Goal: Task Accomplishment & Management: Complete application form

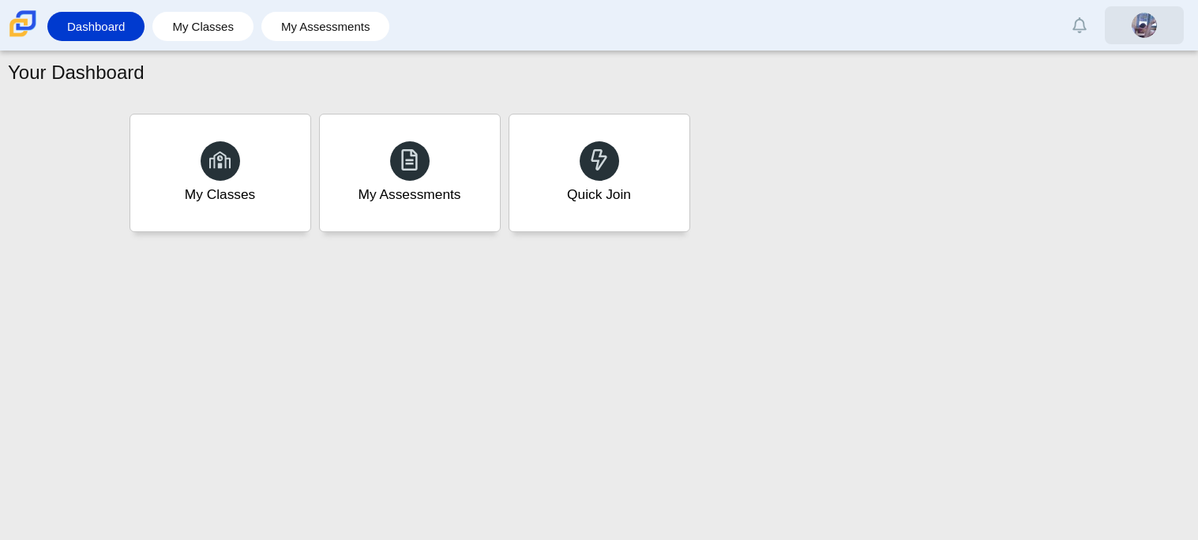
click at [1135, 20] on img at bounding box center [1144, 25] width 25 height 25
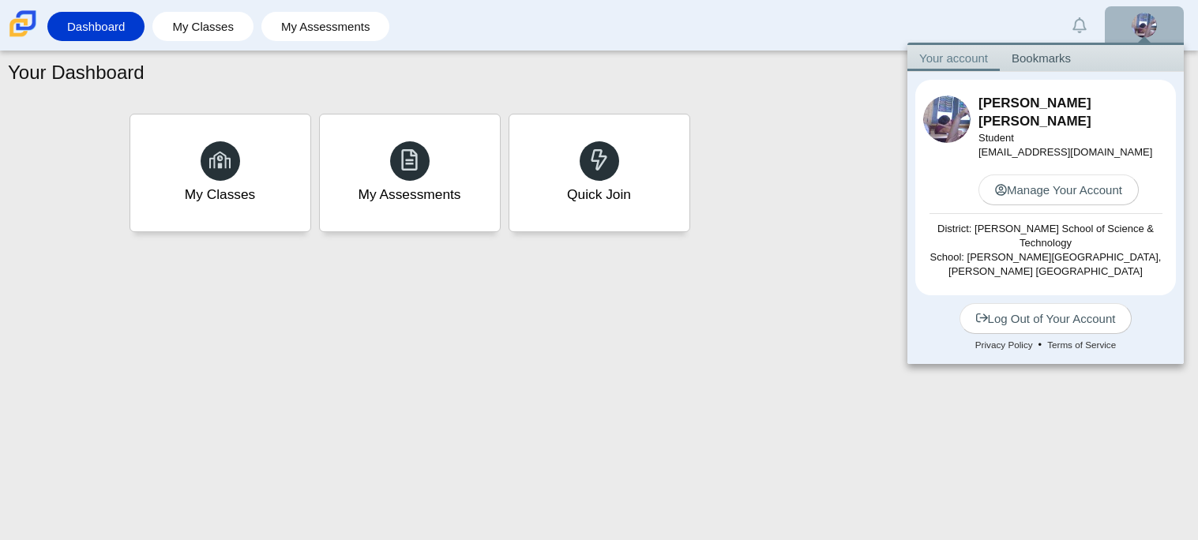
click at [807, 202] on div "My Classes My Assessments Quick Join" at bounding box center [600, 173] width 948 height 126
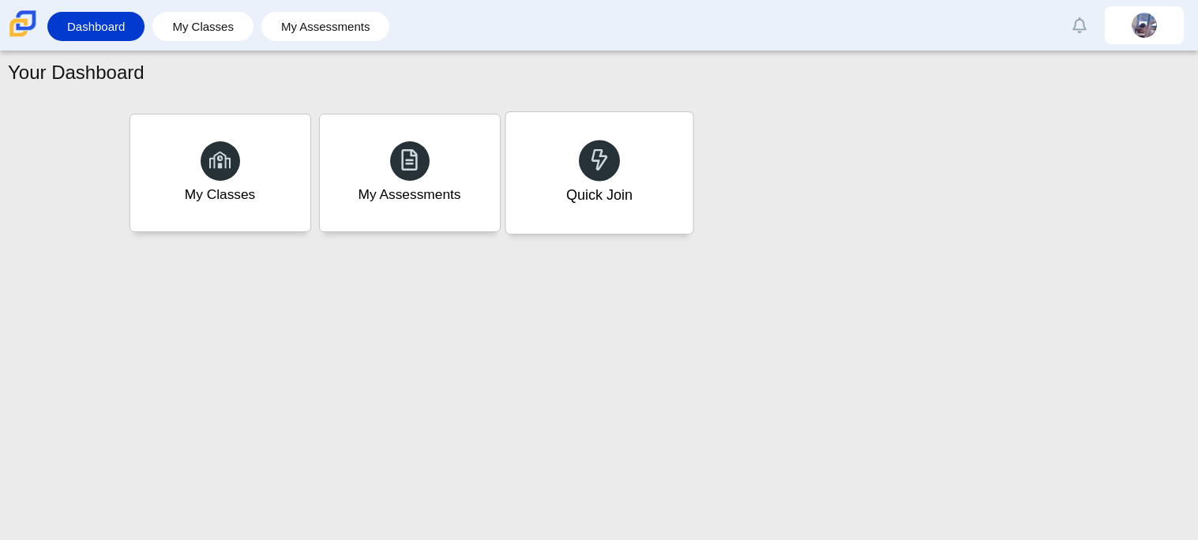
click at [638, 167] on div "Quick Join" at bounding box center [599, 173] width 187 height 122
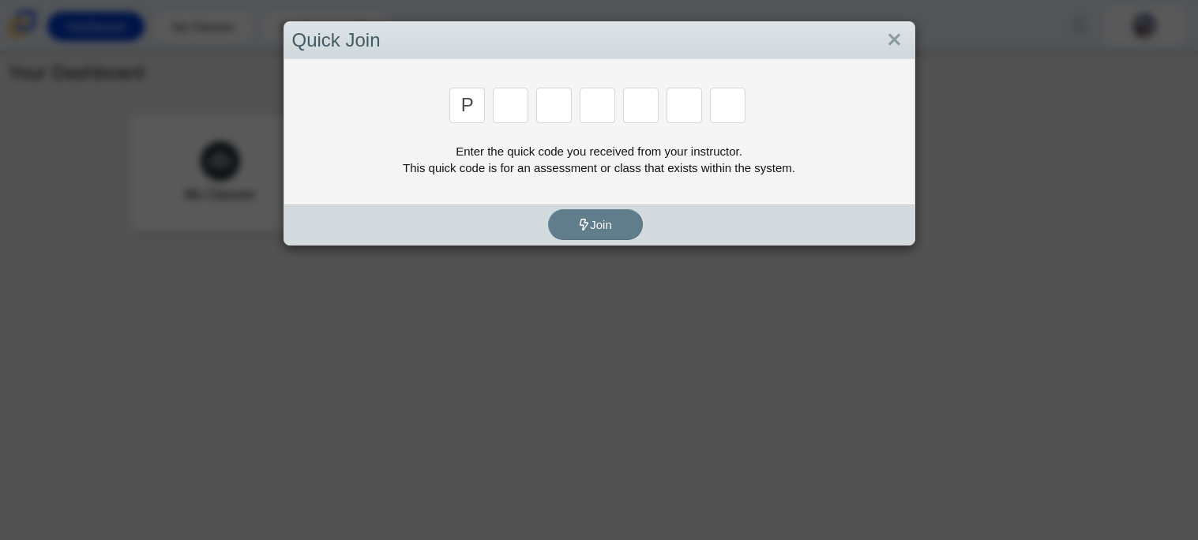
type input "p"
type input "2"
type input "p"
type input "b"
type input "t"
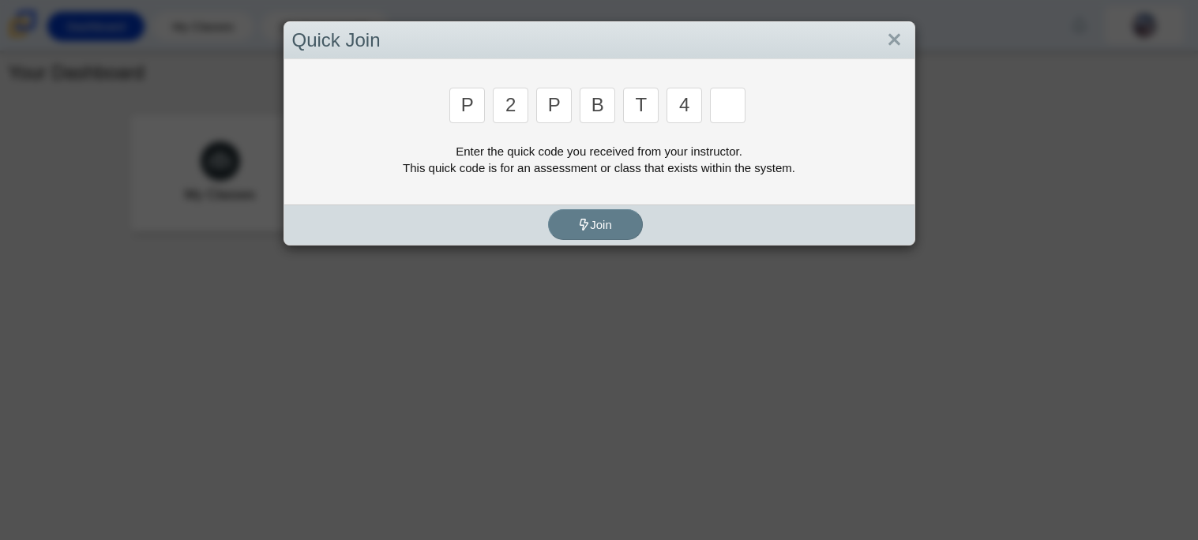
type input "4"
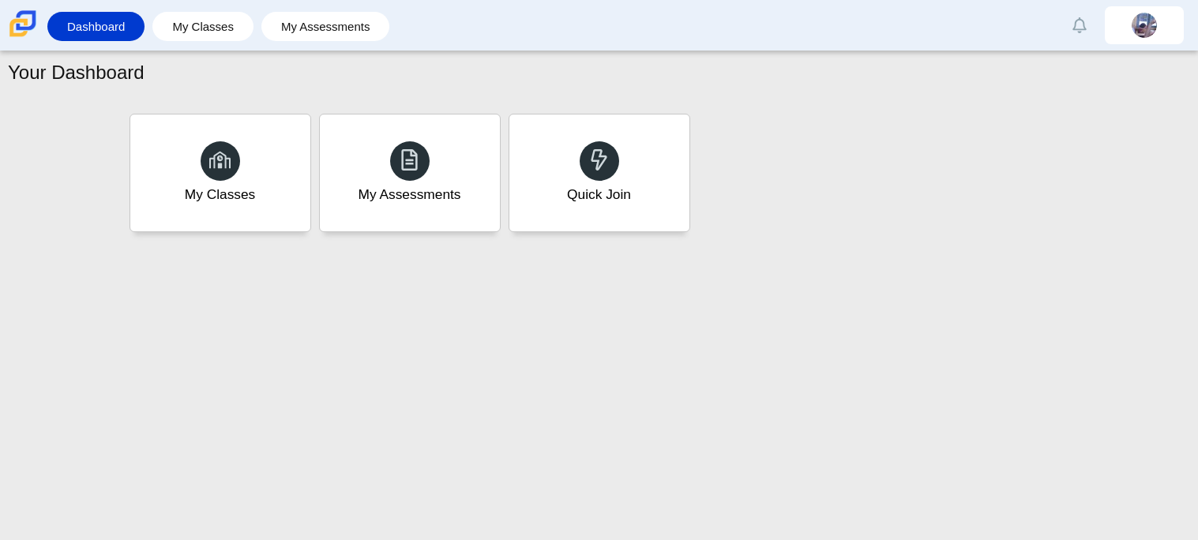
type input "9"
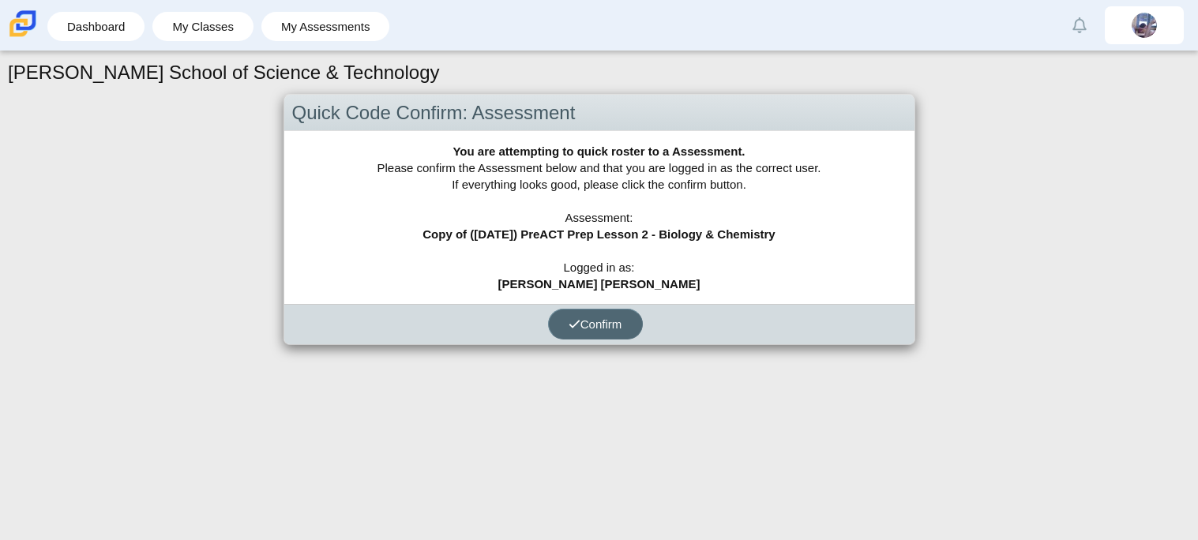
click at [616, 323] on span "Confirm" at bounding box center [596, 324] width 54 height 13
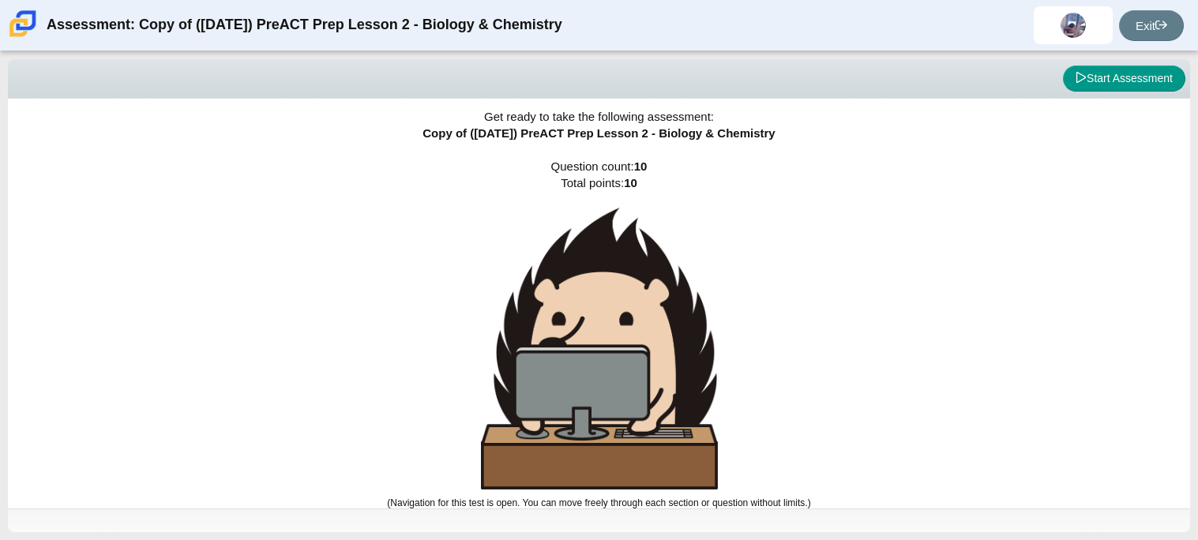
scroll to position [9, 0]
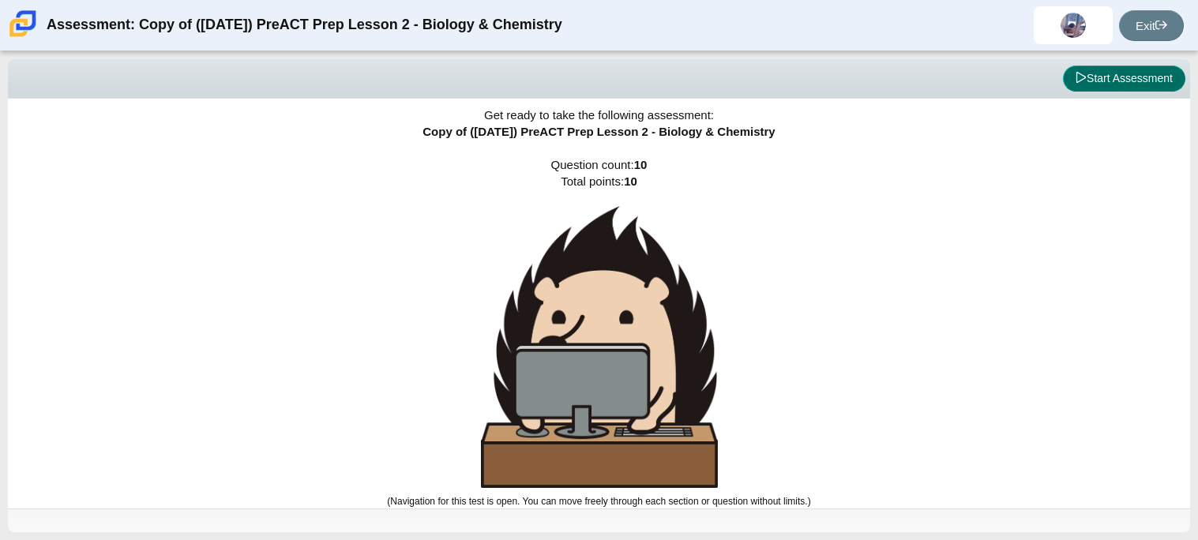
click at [1101, 81] on button "Start Assessment" at bounding box center [1124, 79] width 122 height 27
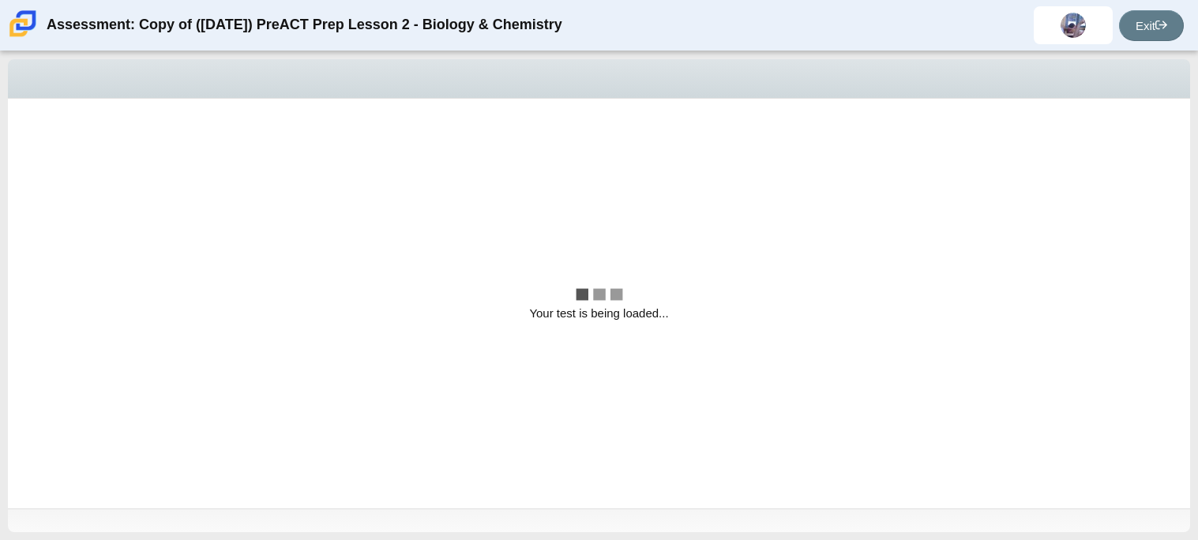
scroll to position [0, 0]
select select "88c27e0d-eae0-4ba9-ac20-9160ce6547ef"
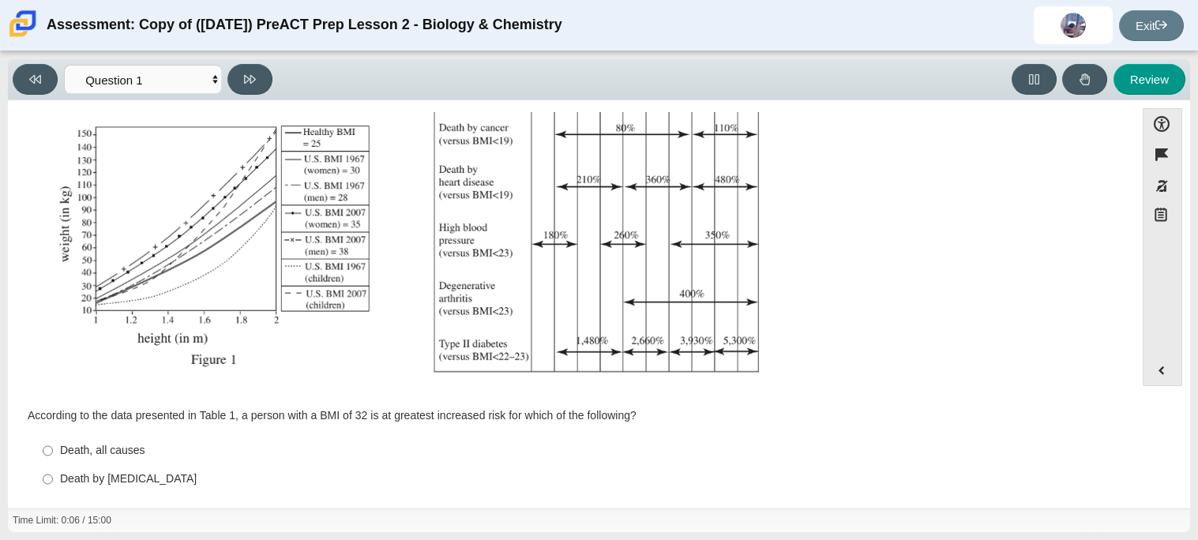
scroll to position [336, 0]
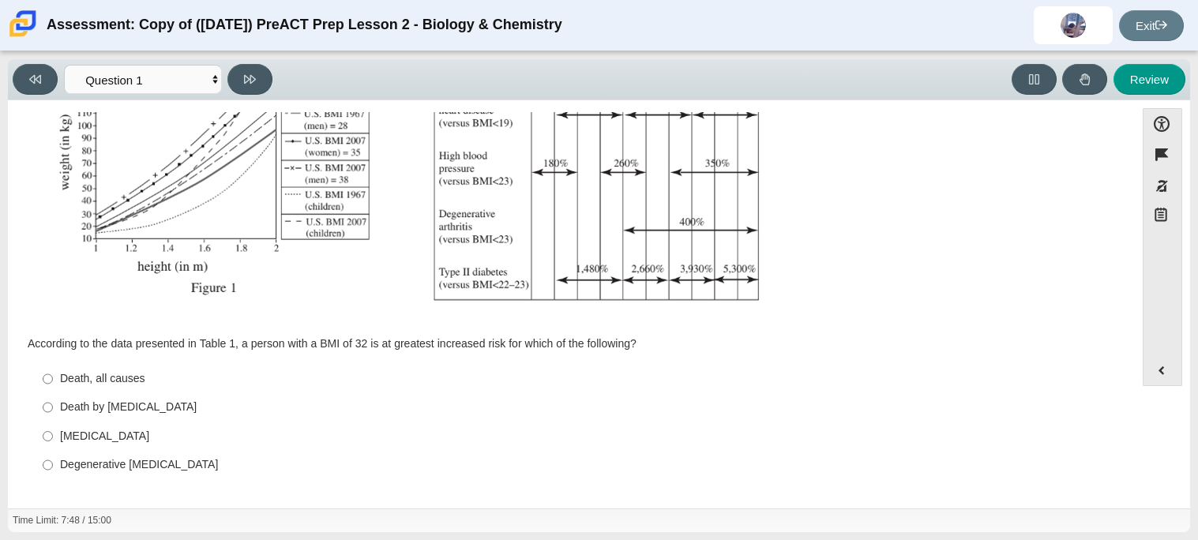
click at [83, 430] on div "Type II diabetes" at bounding box center [583, 437] width 1047 height 16
click at [53, 430] on input "Type II diabetes Type II diabetes" at bounding box center [48, 436] width 10 height 28
radio input "true"
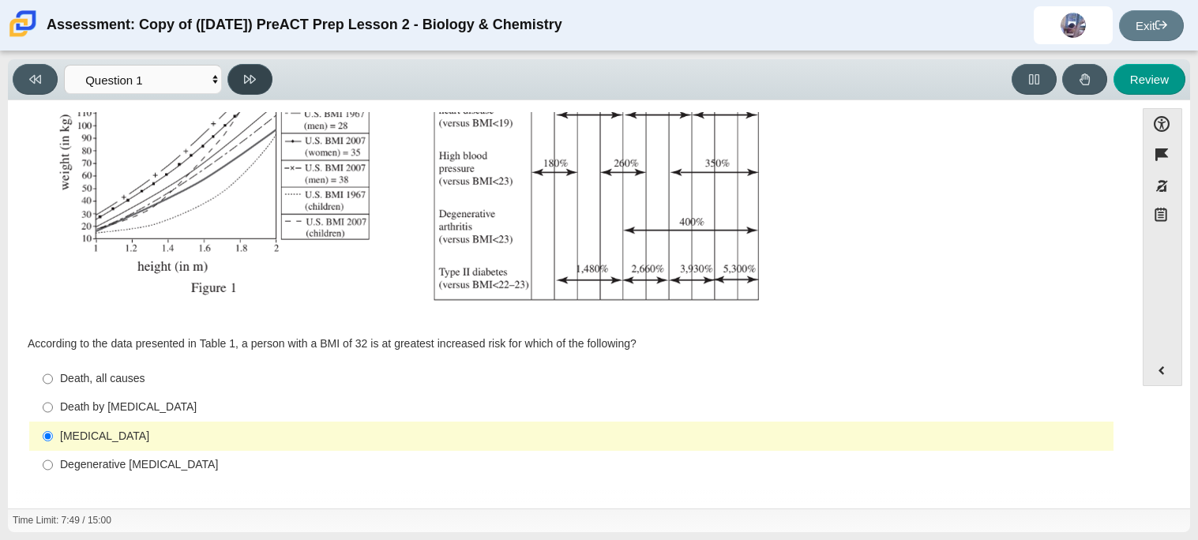
click at [233, 67] on button at bounding box center [249, 79] width 45 height 31
select select "f31ee183-ab53-48c9-9374-3a18949ab500"
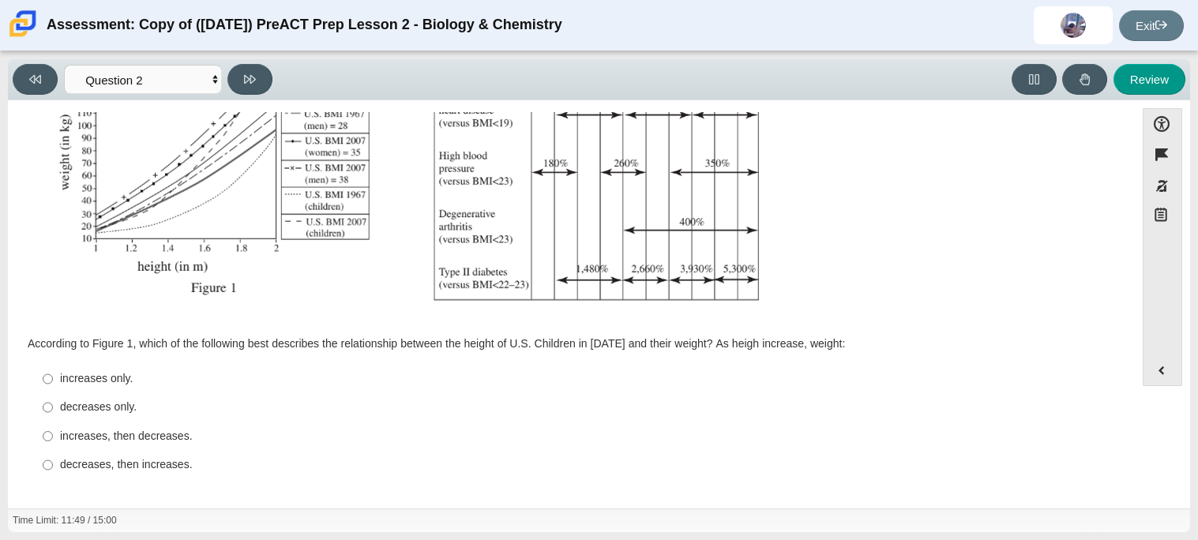
click at [66, 438] on div "increases, then decreases." at bounding box center [583, 437] width 1047 height 16
click at [53, 438] on input "increases, then decreases. increases, then decreases." at bounding box center [48, 436] width 10 height 28
radio input "true"
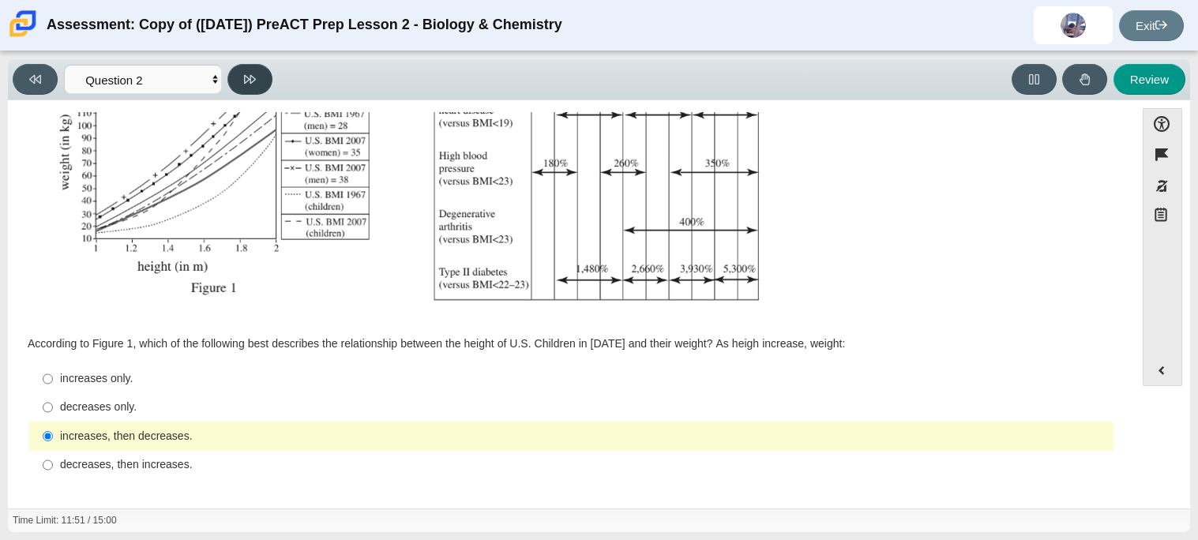
click at [252, 70] on button at bounding box center [249, 79] width 45 height 31
select select "45e82964-709e-4180-9336-970e18221224"
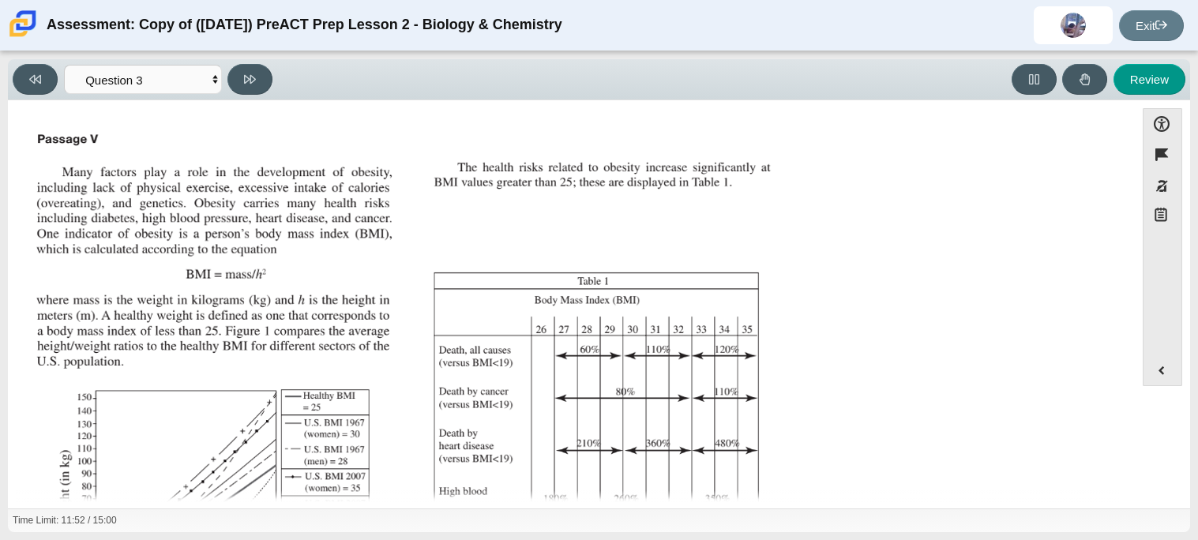
scroll to position [351, 0]
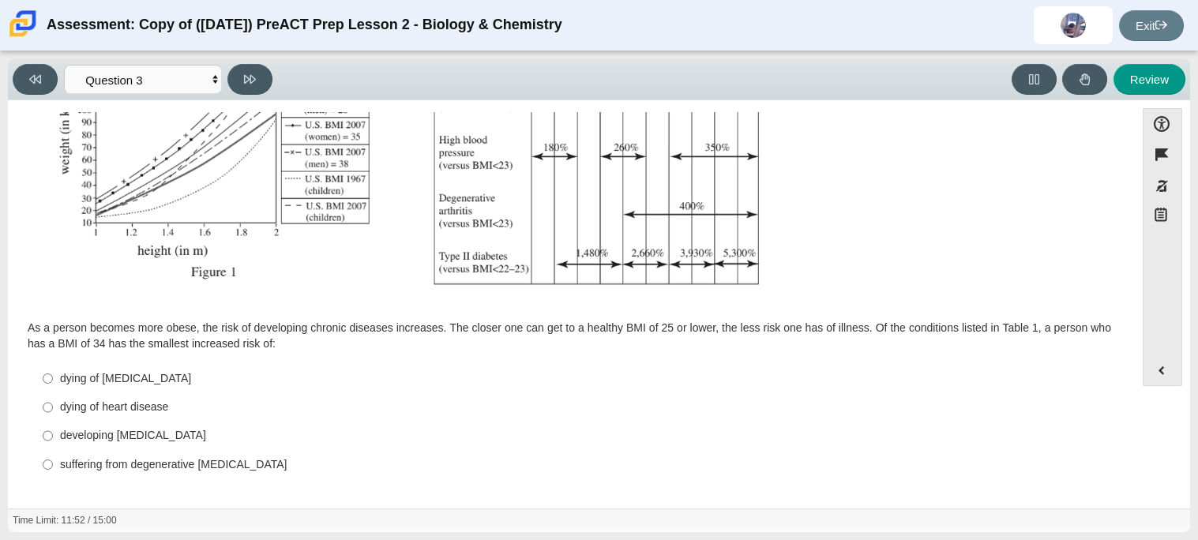
click at [110, 385] on div "dying of cancer" at bounding box center [583, 379] width 1047 height 16
click at [53, 385] on input "dying of cancer dying of cancer" at bounding box center [48, 378] width 10 height 28
radio input "true"
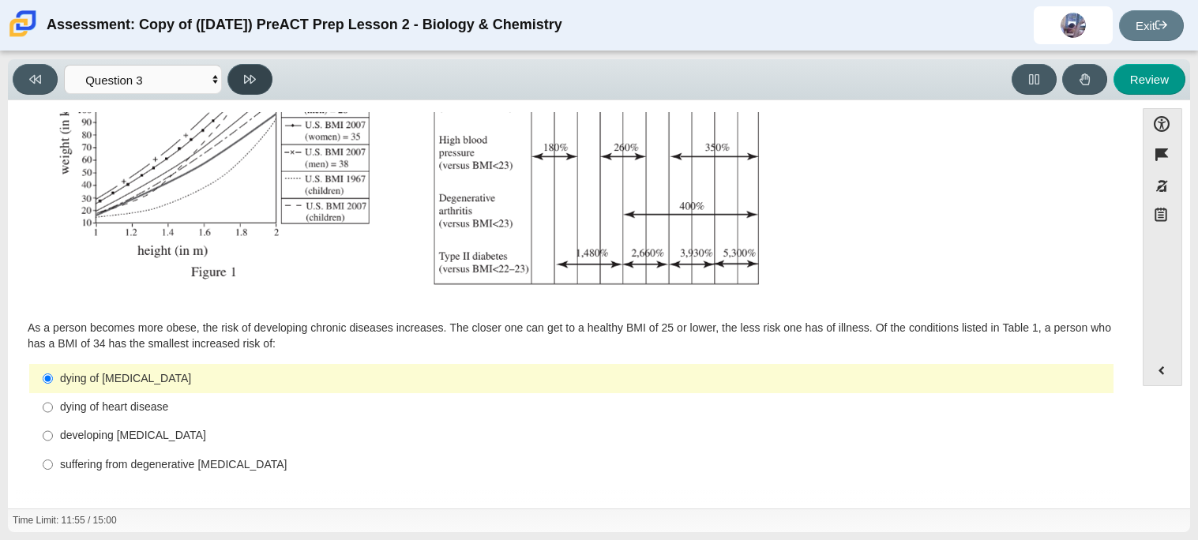
click at [258, 83] on button at bounding box center [249, 79] width 45 height 31
select select "71dcacfe-cf8b-4cdc-be22-b82c8aec5da2"
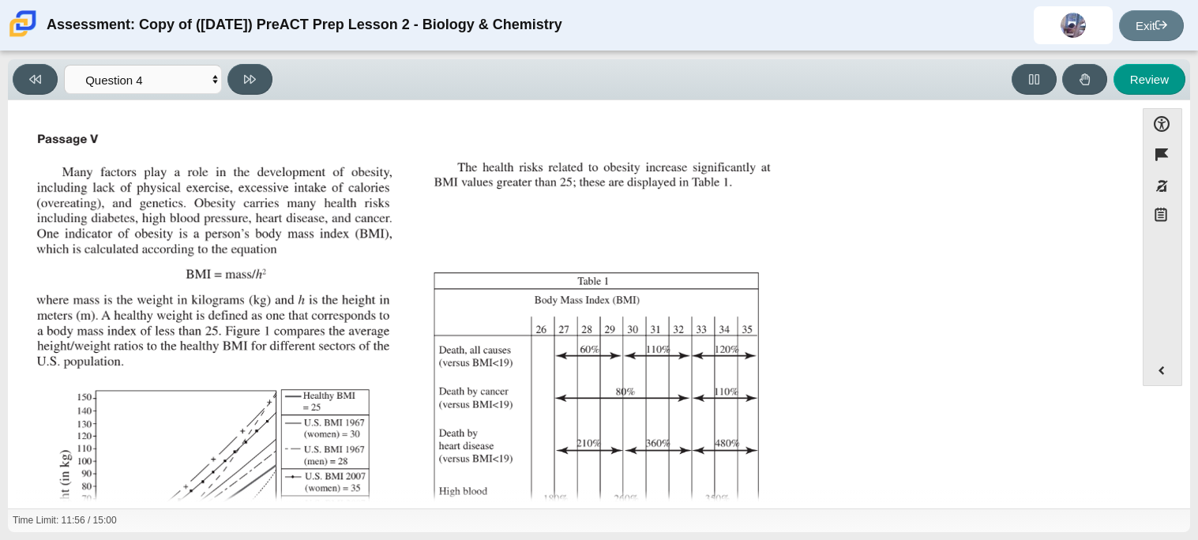
scroll to position [337, 0]
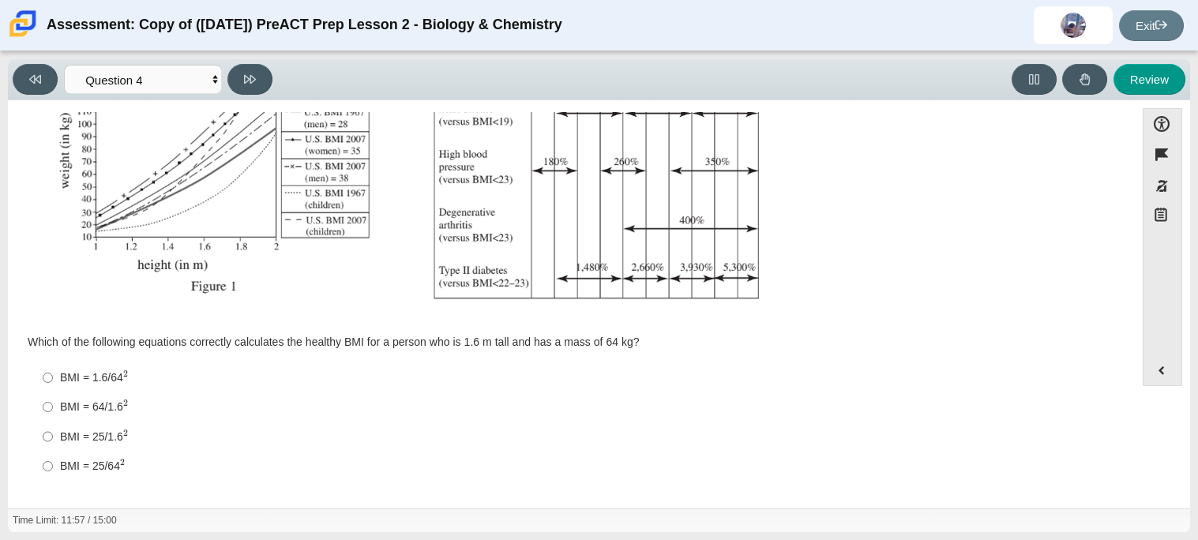
click at [114, 460] on div "BMI = 25/64 2" at bounding box center [583, 466] width 1047 height 17
click at [53, 460] on input "BMI = 25/64 2 BMI = 25/642" at bounding box center [48, 466] width 10 height 29
radio input "true"
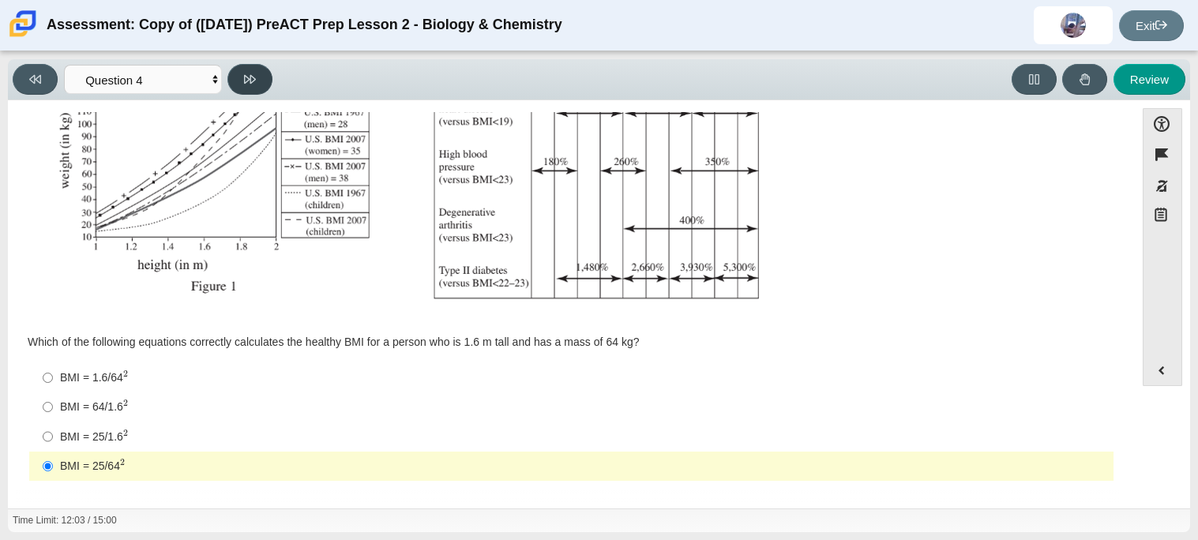
click at [251, 86] on button at bounding box center [249, 79] width 45 height 31
select select "c6558c8b-086a-4b4c-b582-9428309971ba"
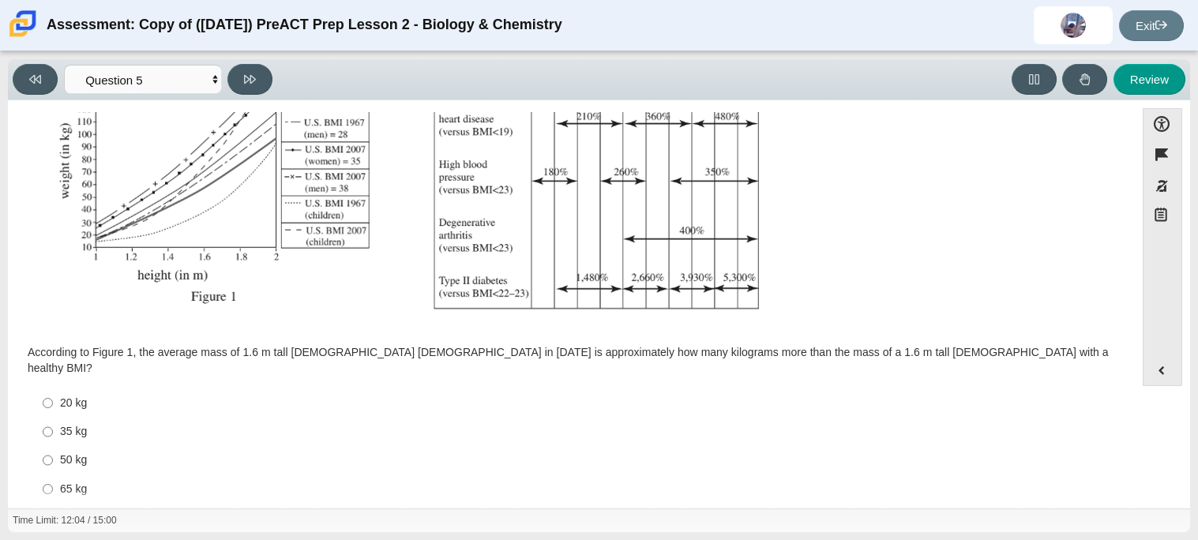
scroll to position [336, 0]
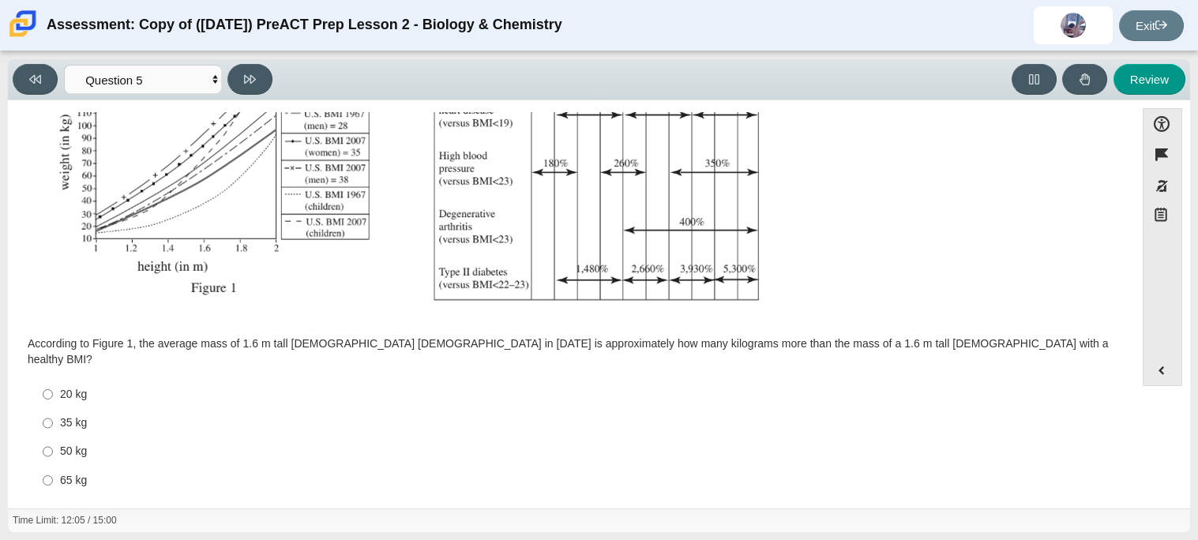
click at [62, 415] on div "35 kg" at bounding box center [583, 423] width 1047 height 16
click at [53, 409] on input "35 kg 35 kg" at bounding box center [48, 423] width 10 height 28
radio input "true"
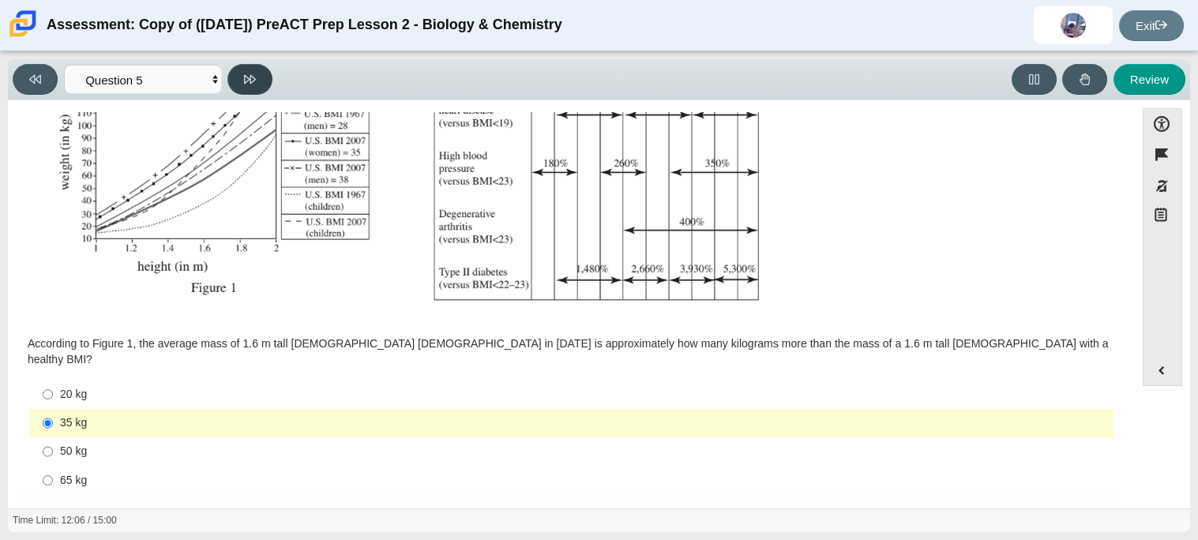
click at [241, 77] on button at bounding box center [249, 79] width 45 height 31
select select "74d98ab6-2529-481e-9250-4e9263ec31cd"
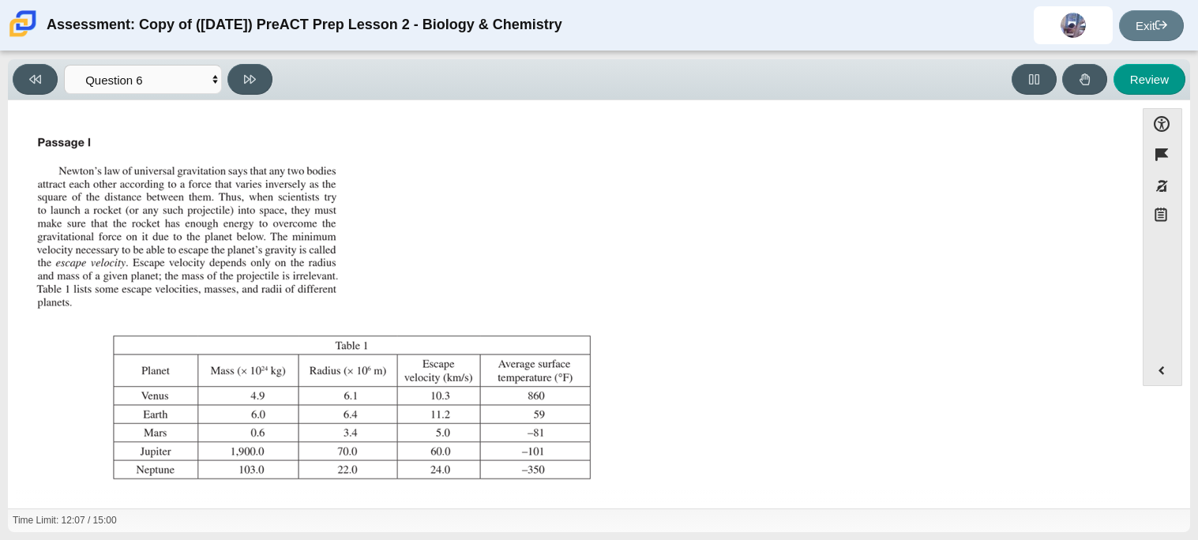
scroll to position [181, 0]
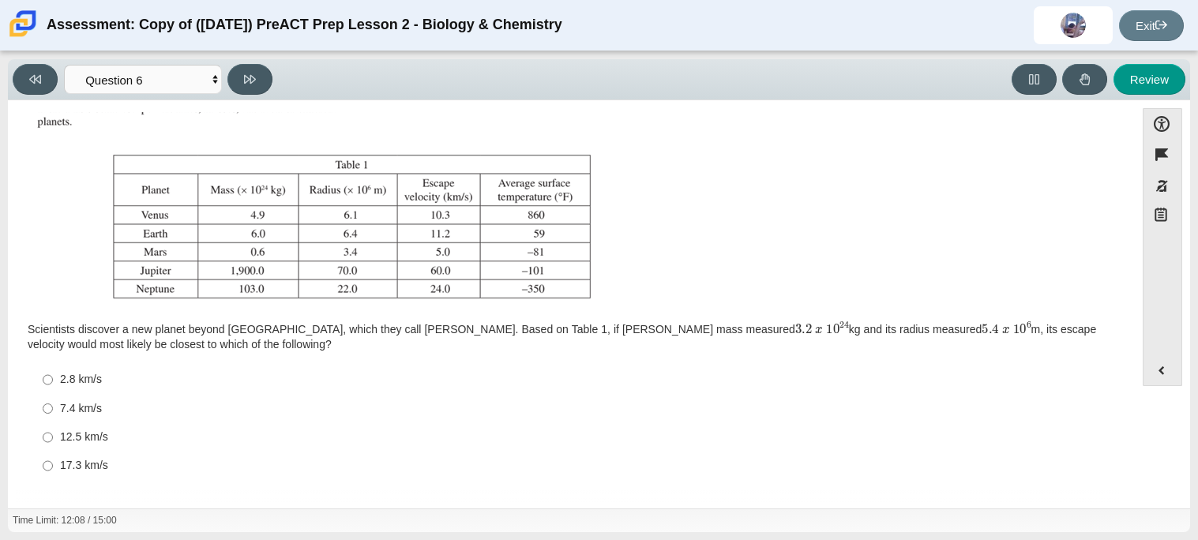
click at [72, 444] on div "12.5 km/s" at bounding box center [583, 438] width 1047 height 16
click at [53, 444] on input "12.5 km/s 12.5 km/s" at bounding box center [48, 437] width 10 height 28
radio input "true"
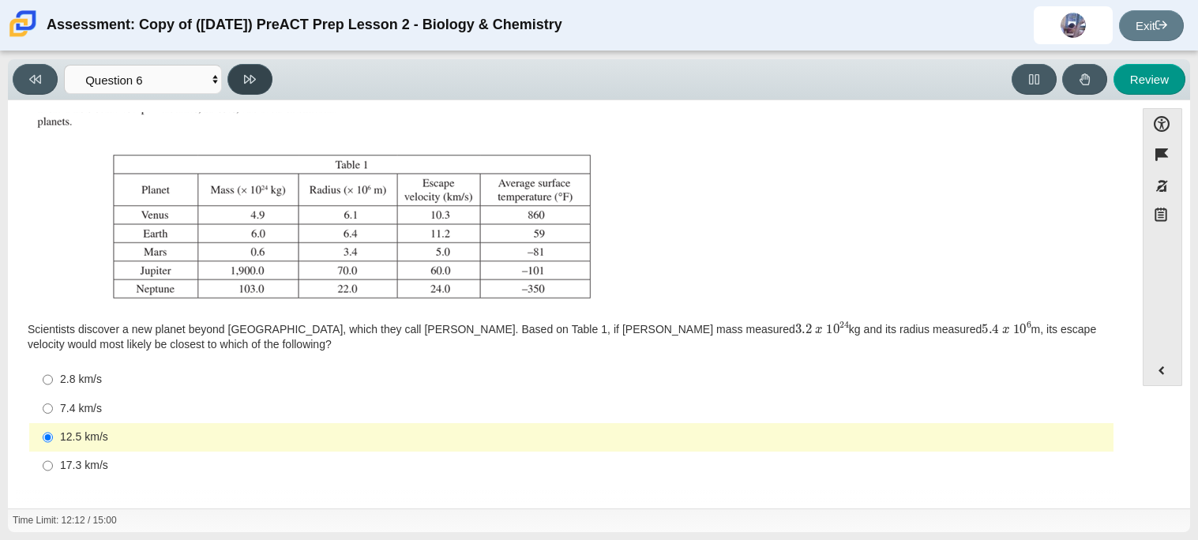
click at [241, 81] on button at bounding box center [249, 79] width 45 height 31
select select "31694628-7769-4744-9964-d3ed6115c03c"
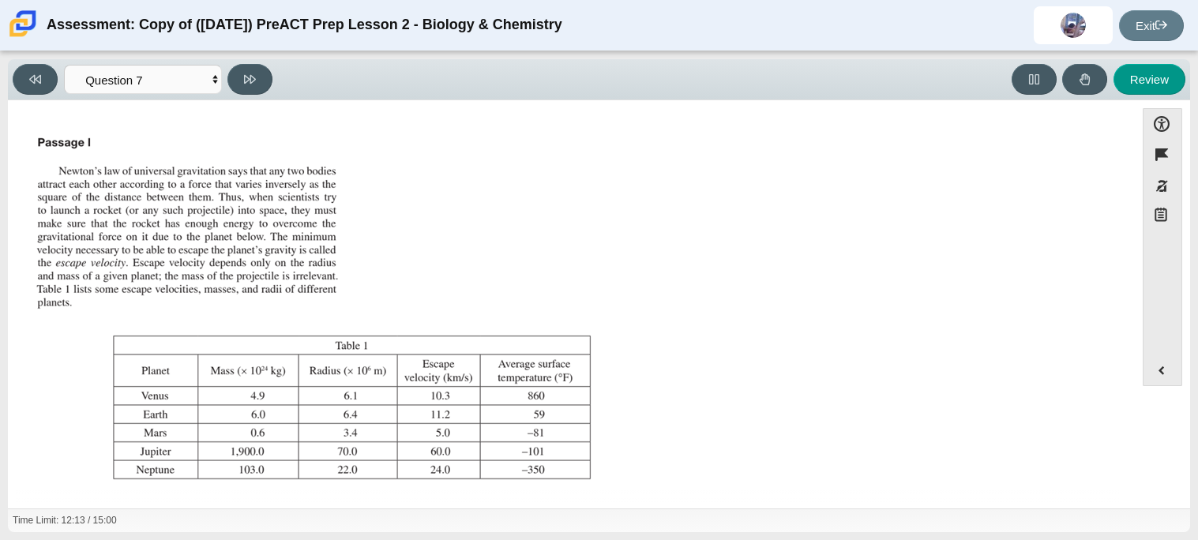
scroll to position [165, 0]
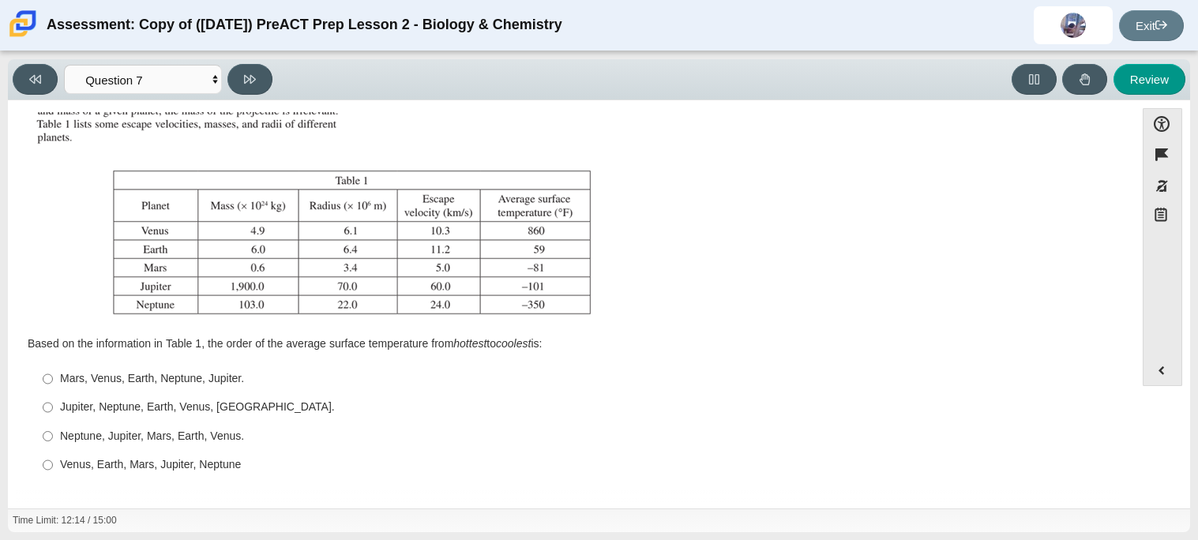
click at [103, 440] on div "Neptune, Jupiter, Mars, Earth, Venus." at bounding box center [583, 437] width 1047 height 16
click at [53, 440] on input "Neptune, Jupiter, Mars, Earth, Venus. Neptune, Jupiter, Mars, Earth, Venus." at bounding box center [48, 436] width 10 height 28
radio input "true"
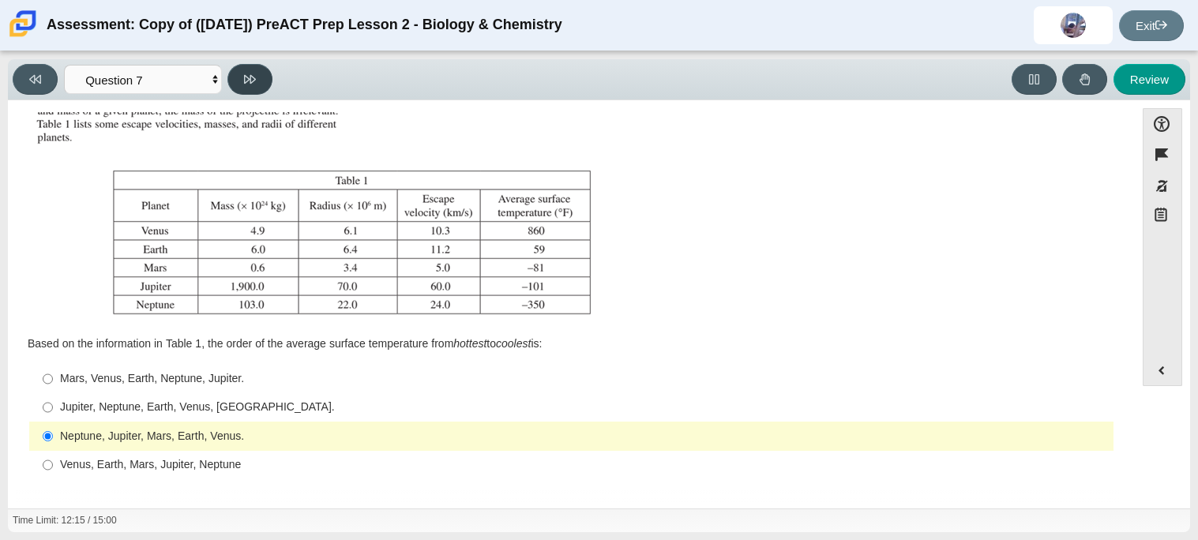
click at [234, 85] on button at bounding box center [249, 79] width 45 height 31
select select "02960795-9514-4c41-985f-77b6951c8514"
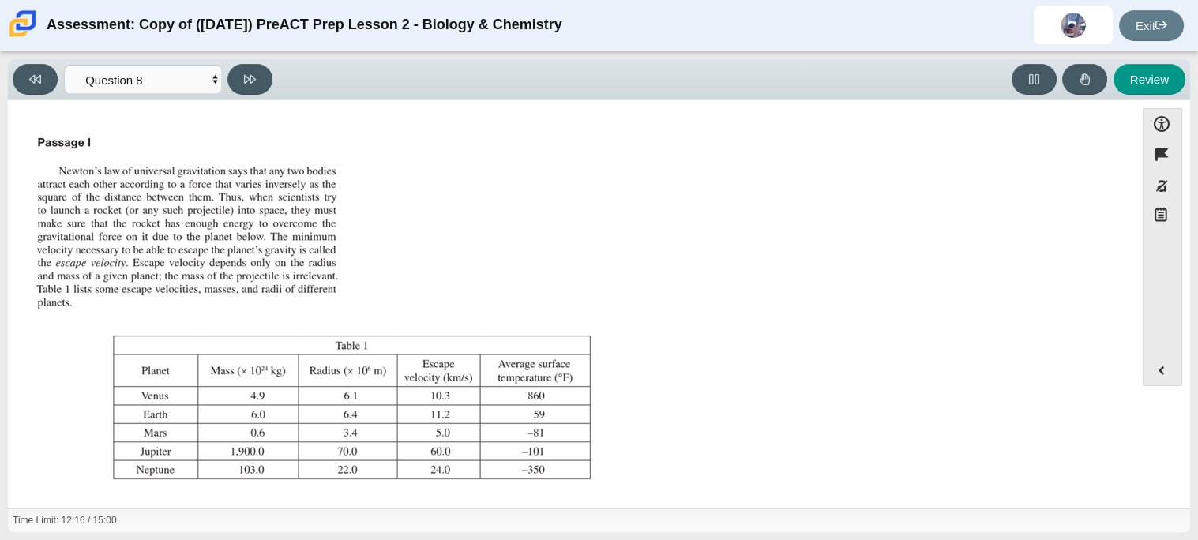
scroll to position [180, 0]
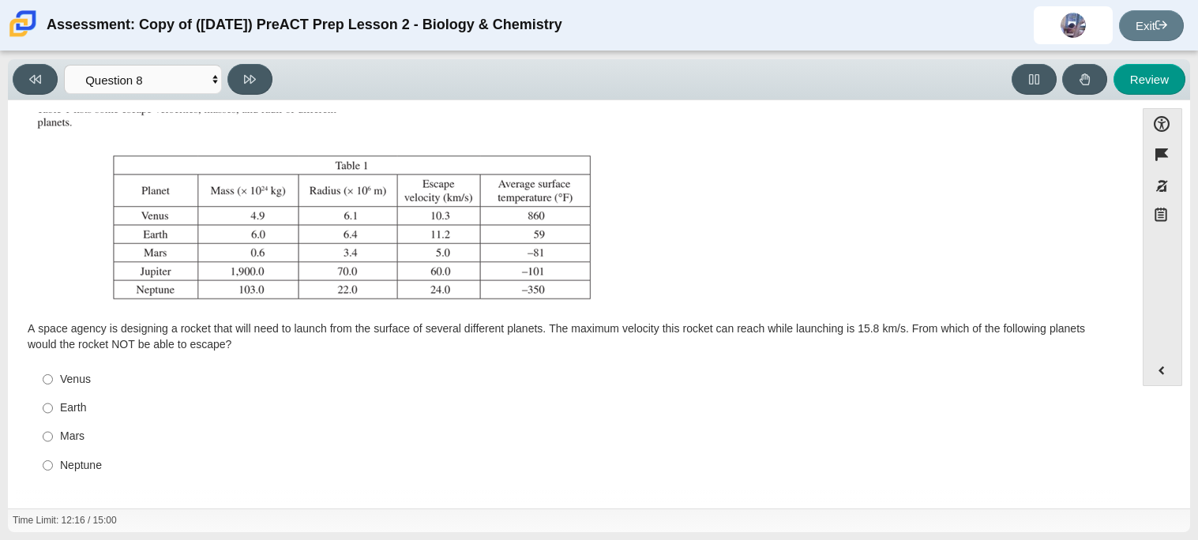
click at [88, 397] on label "Earth Earth" at bounding box center [573, 408] width 1082 height 28
click at [53, 397] on input "Earth Earth" at bounding box center [48, 408] width 10 height 28
radio input "true"
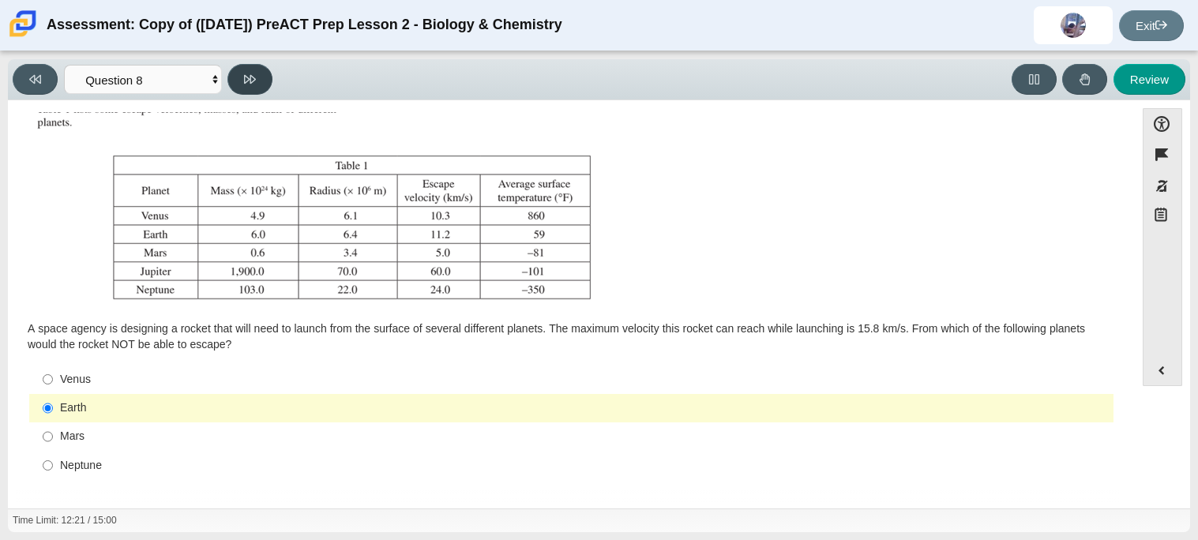
click at [242, 91] on button at bounding box center [249, 79] width 45 height 31
select select "ef19177f-9eb9-441f-a0b9-65cd4e602bb5"
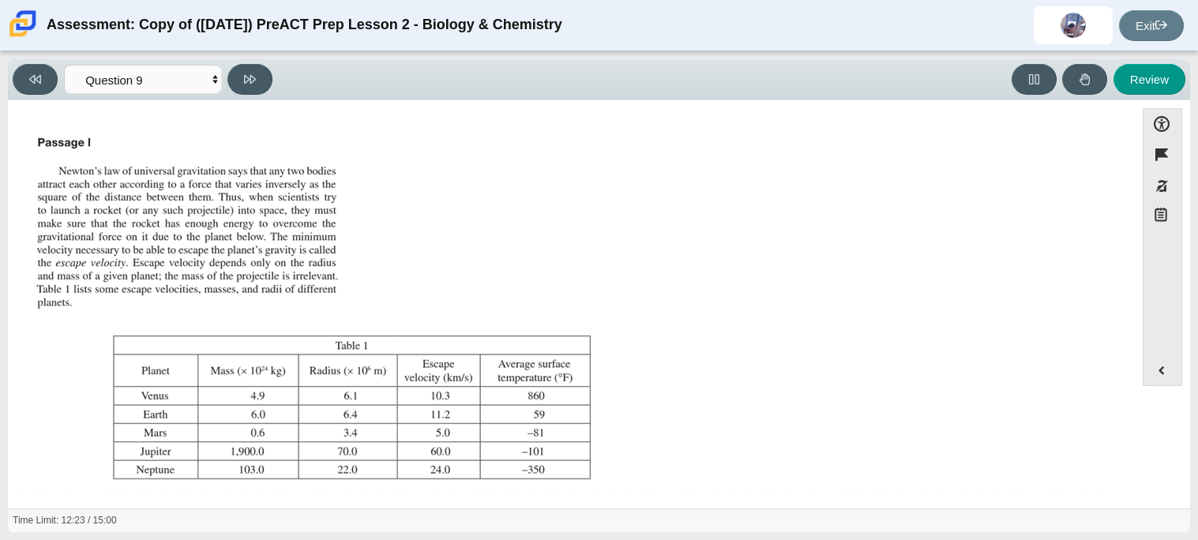
scroll to position [165, 0]
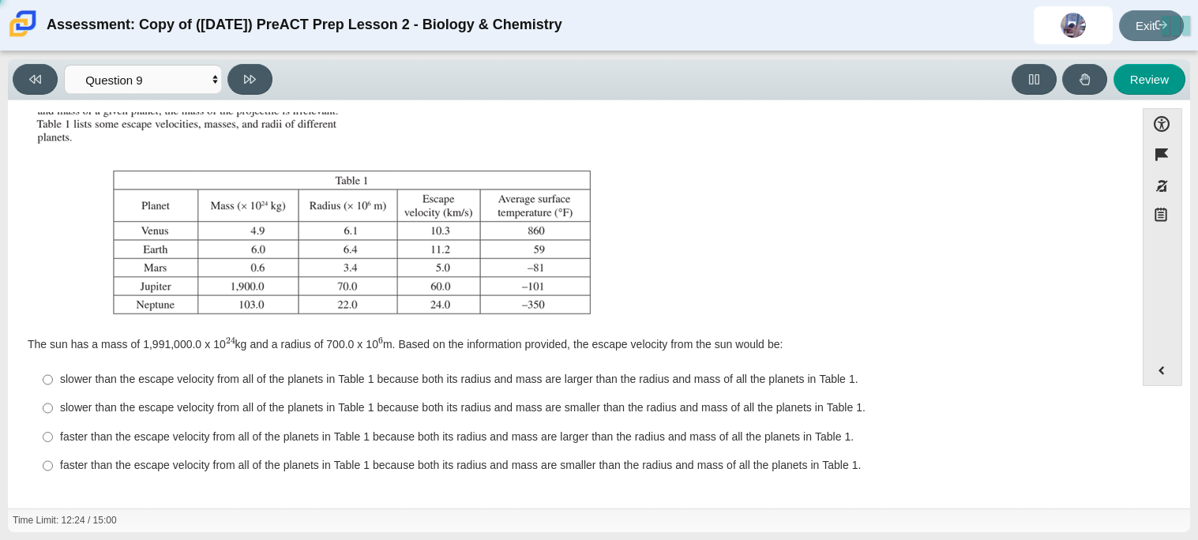
click at [116, 397] on label "slower than the escape velocity from all of the planets in Table 1 because both…" at bounding box center [573, 408] width 1082 height 28
click at [53, 397] on input "slower than the escape velocity from all of the planets in Table 1 because both…" at bounding box center [48, 408] width 10 height 28
radio input "true"
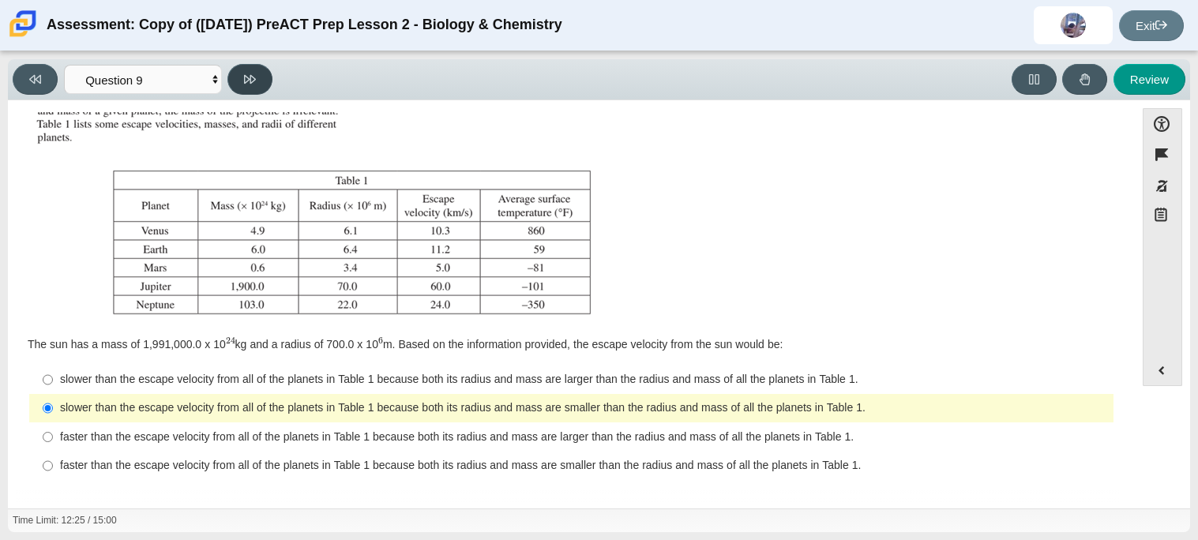
click at [247, 81] on icon at bounding box center [250, 79] width 12 height 9
select select "b9bf8baa-c570-4e7d-b5c0-da6c71b27e9c"
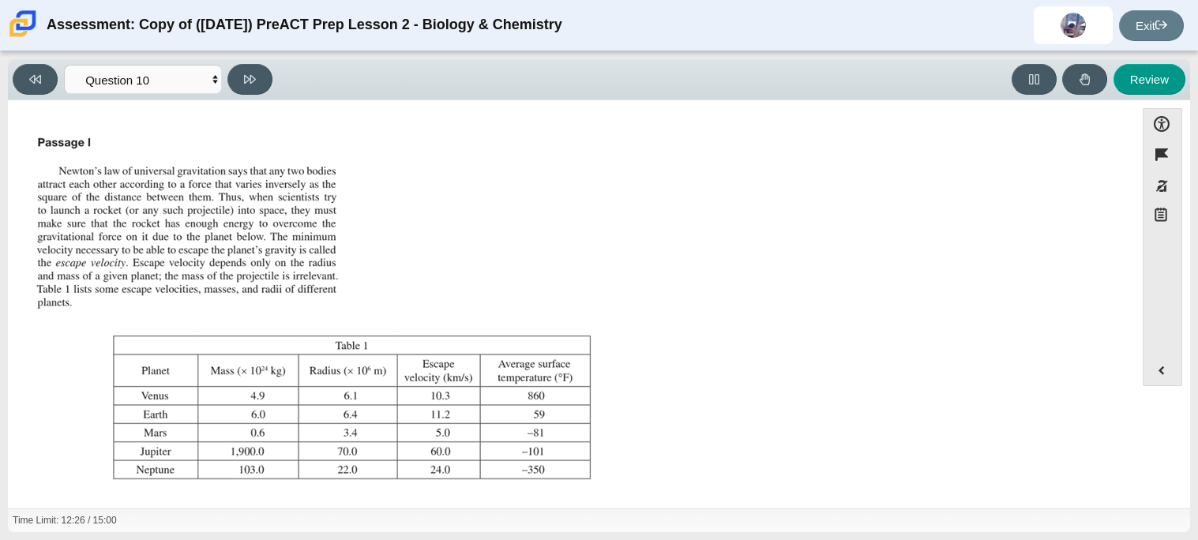
scroll to position [180, 0]
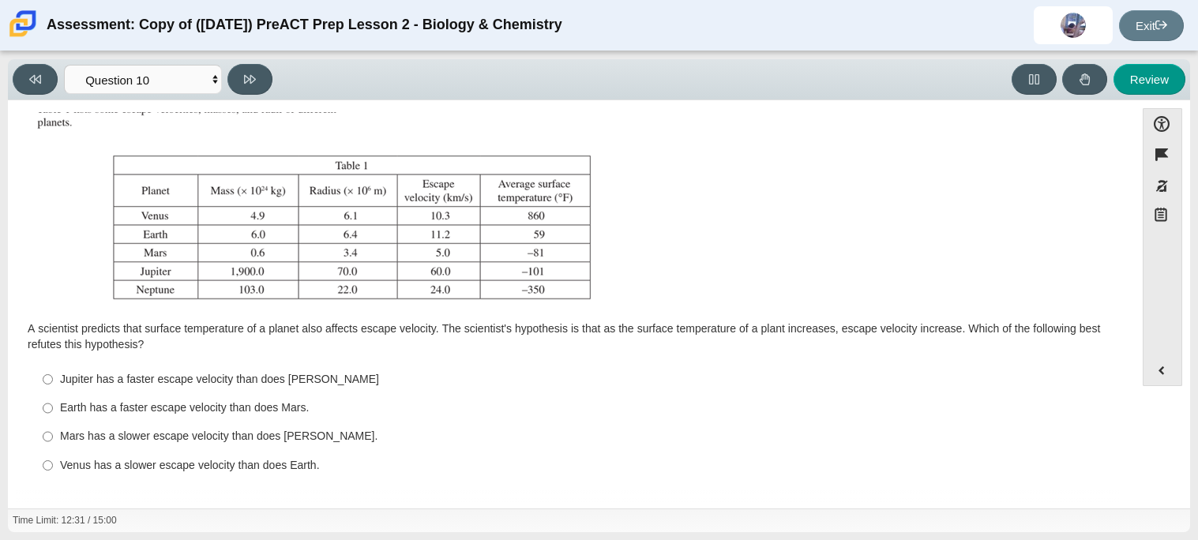
click at [280, 382] on div "Jupiter has a faster escape velocity than does Neptune" at bounding box center [583, 380] width 1047 height 16
click at [53, 382] on input "Jupiter has a faster escape velocity than does Neptune Jupiter has a faster esc…" at bounding box center [48, 379] width 10 height 28
radio input "true"
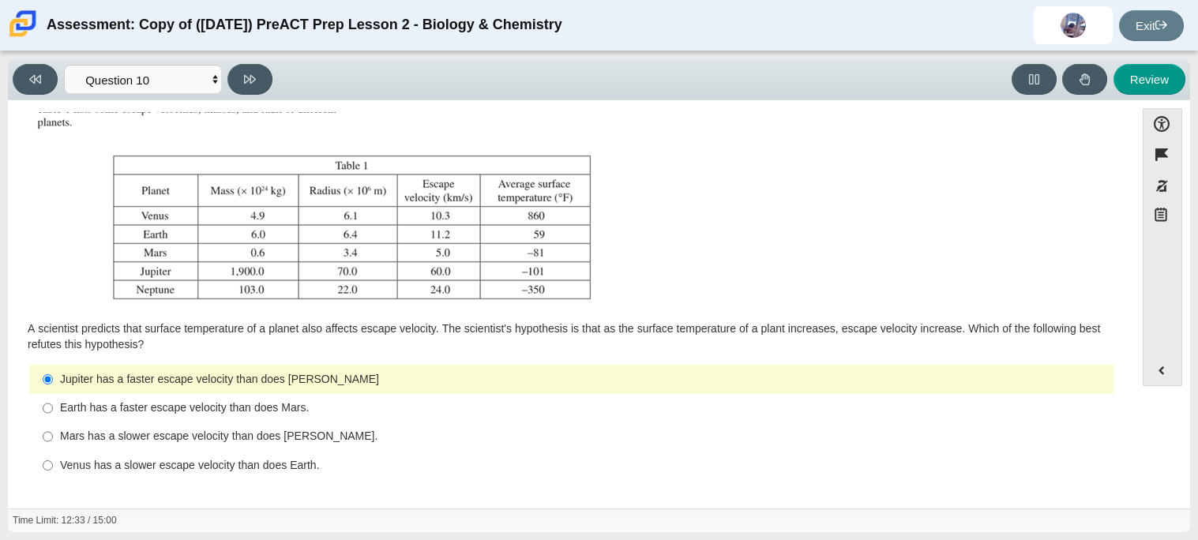
click at [237, 94] on div "Viewing Question 10 of 10 in Pacing Mode Questions Question 1 Question 2 Questi…" at bounding box center [146, 79] width 266 height 31
click at [240, 72] on button at bounding box center [249, 79] width 45 height 31
select select "review"
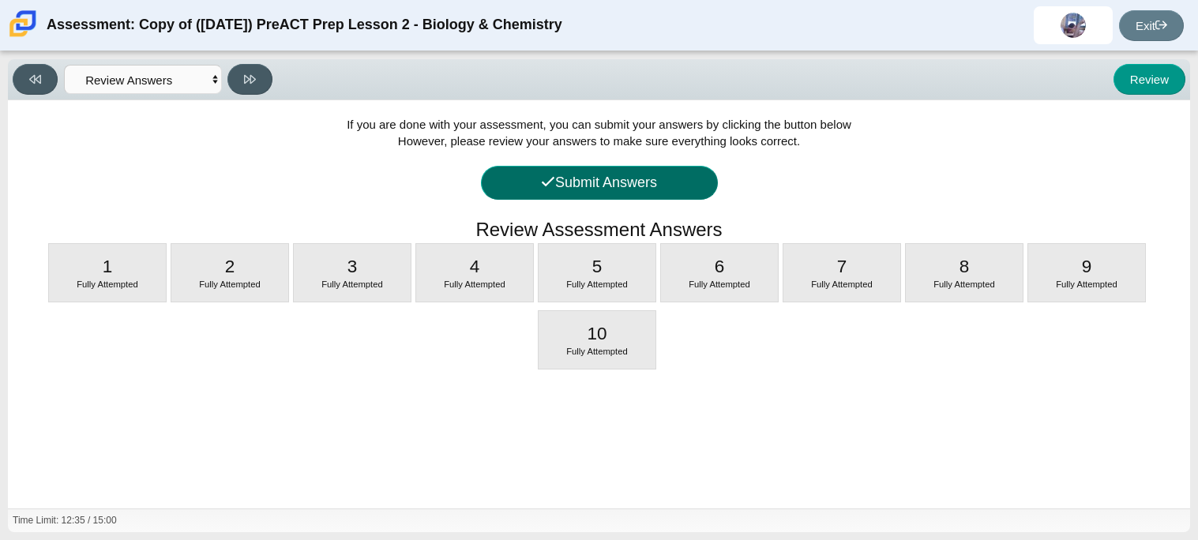
click at [630, 182] on button "Submit Answers" at bounding box center [599, 183] width 237 height 34
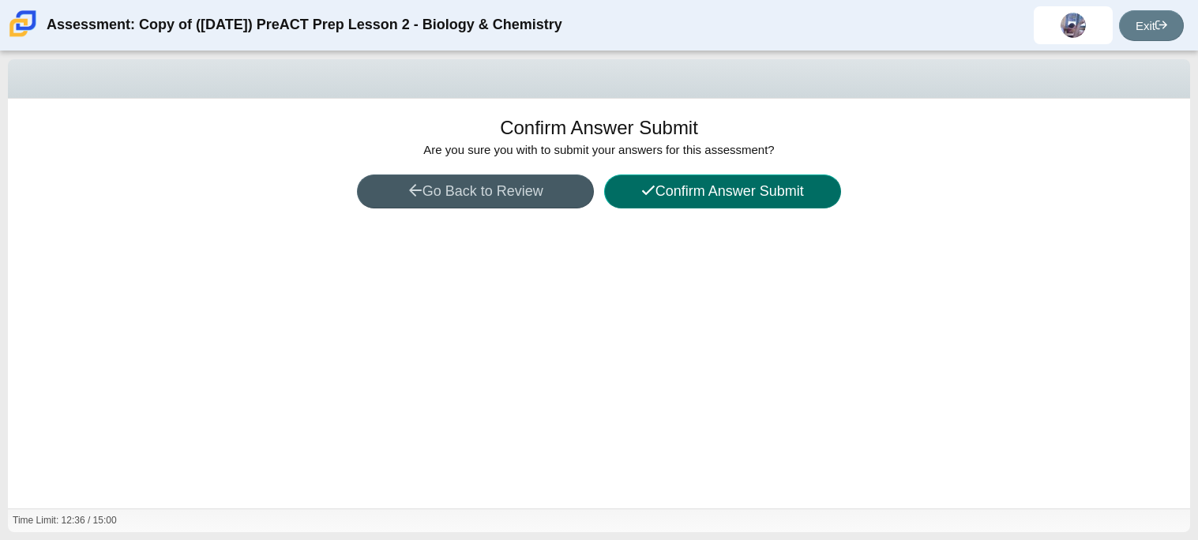
click at [630, 182] on button "Confirm Answer Submit" at bounding box center [722, 192] width 237 height 34
